Goal: Task Accomplishment & Management: Manage account settings

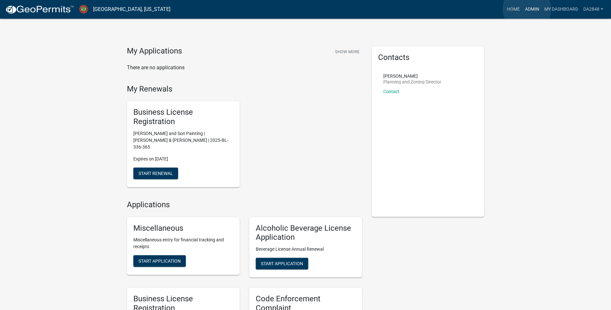
click at [527, 9] on link "Admin" at bounding box center [531, 9] width 19 height 12
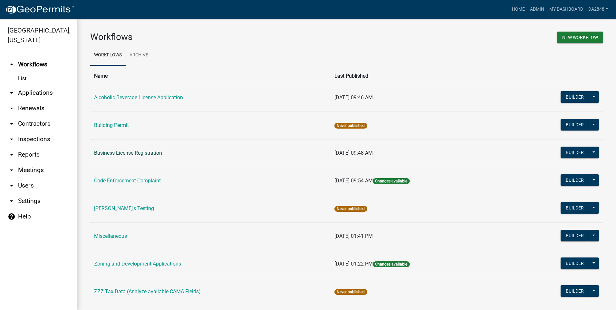
click at [115, 154] on link "Business License Registration" at bounding box center [128, 153] width 68 height 6
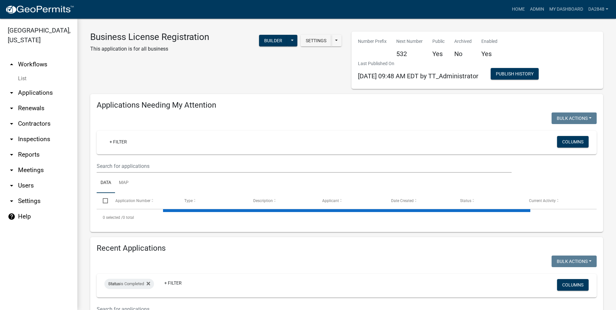
select select "1: 25"
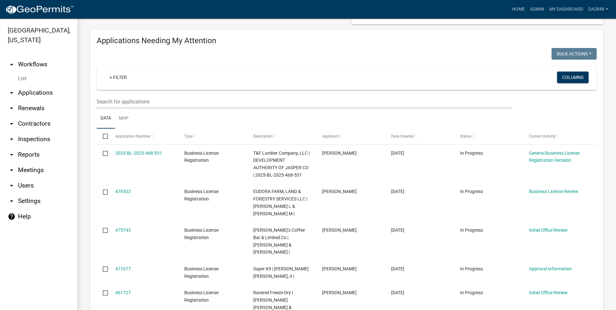
scroll to position [97, 0]
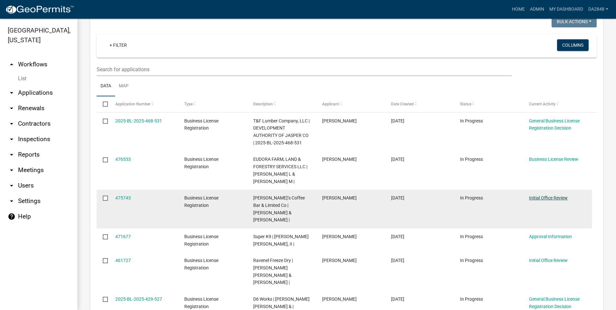
click at [555, 200] on link "Initial Office Review" at bounding box center [548, 197] width 39 height 5
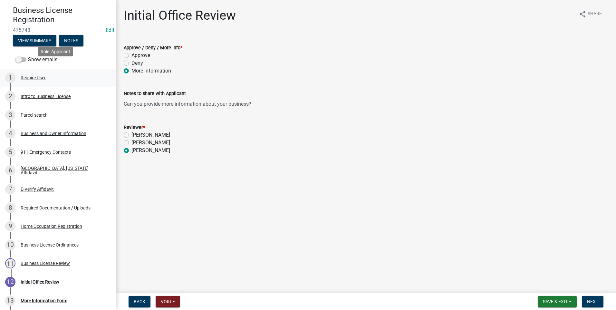
scroll to position [64, 0]
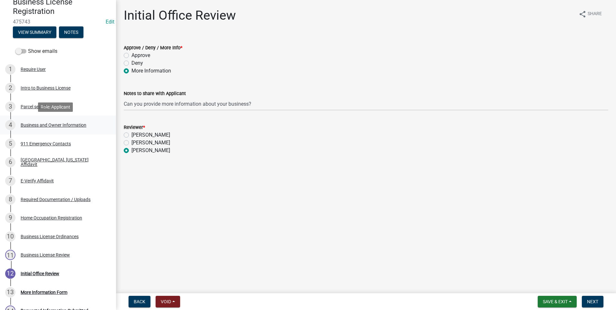
click at [29, 124] on div "Business and Owner Information" at bounding box center [54, 125] width 66 height 5
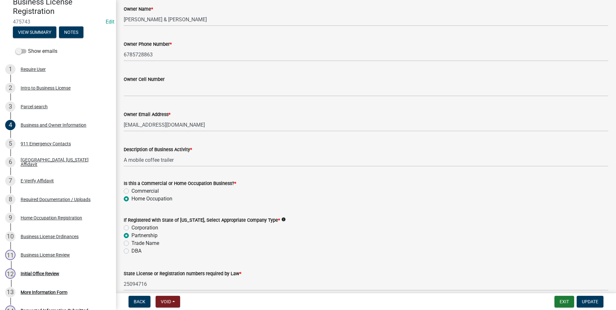
scroll to position [225, 0]
